Goal: Find specific page/section: Find specific page/section

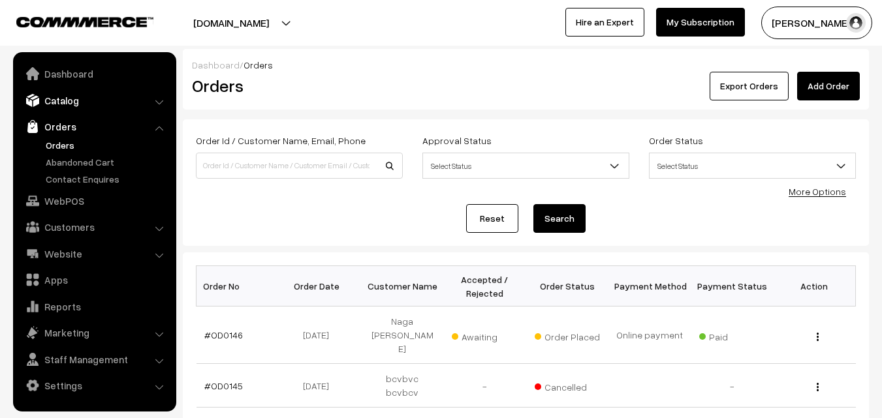
click at [55, 98] on link "Catalog" at bounding box center [93, 100] width 155 height 23
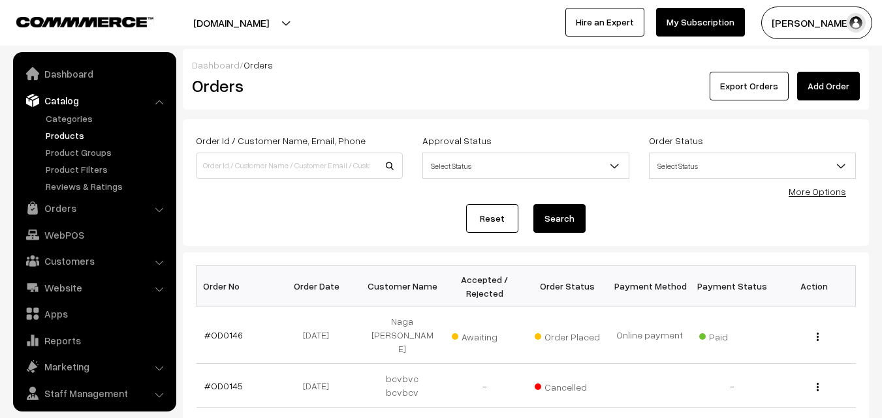
click at [72, 134] on link "Products" at bounding box center [106, 136] width 129 height 14
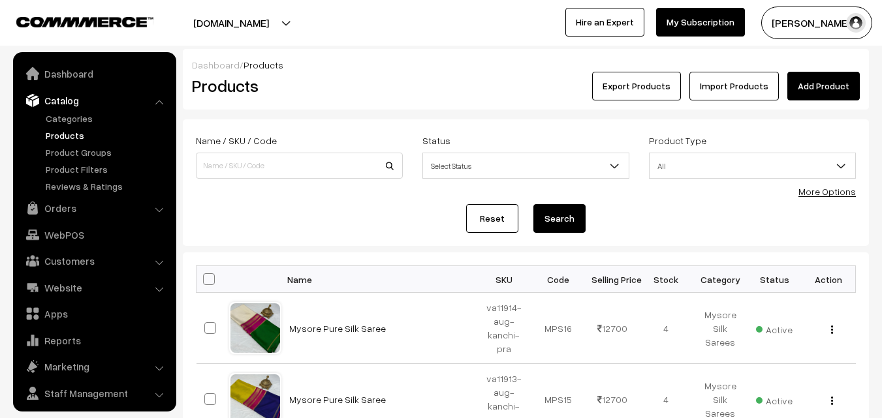
scroll to position [33, 0]
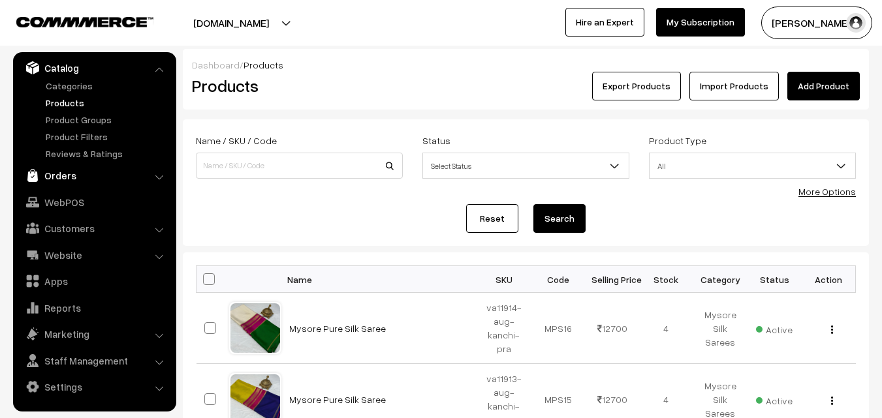
click at [63, 172] on link "Orders" at bounding box center [93, 175] width 155 height 23
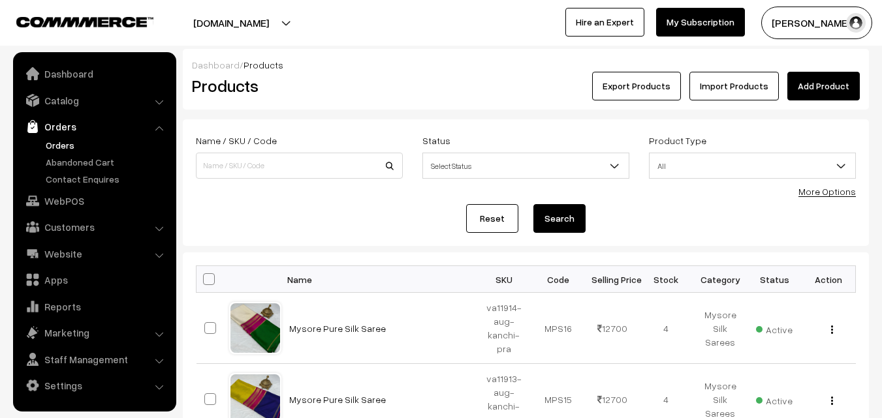
click at [63, 149] on link "Orders" at bounding box center [106, 145] width 129 height 14
